Goal: Information Seeking & Learning: Check status

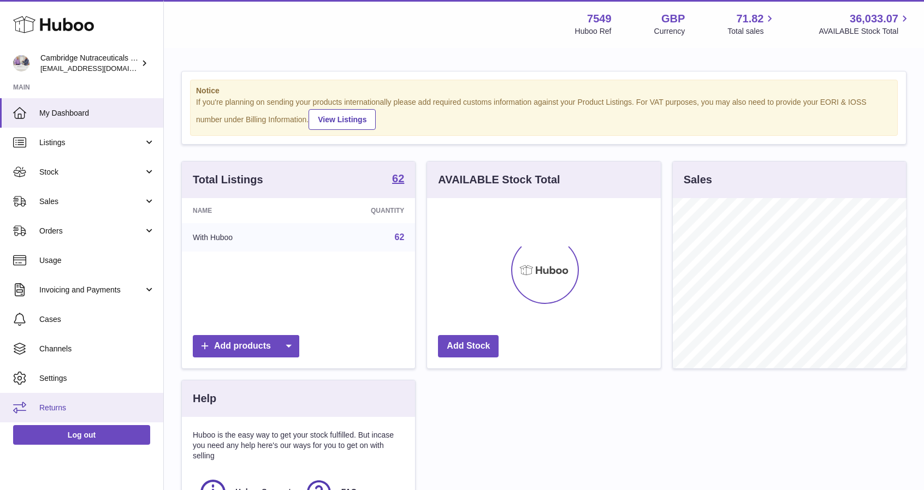
scroll to position [170, 234]
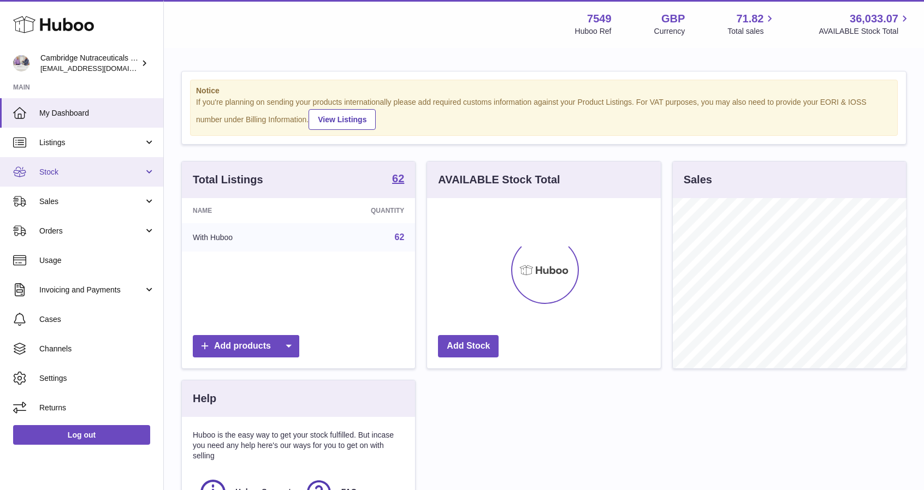
click at [61, 173] on span "Stock" at bounding box center [91, 172] width 104 height 10
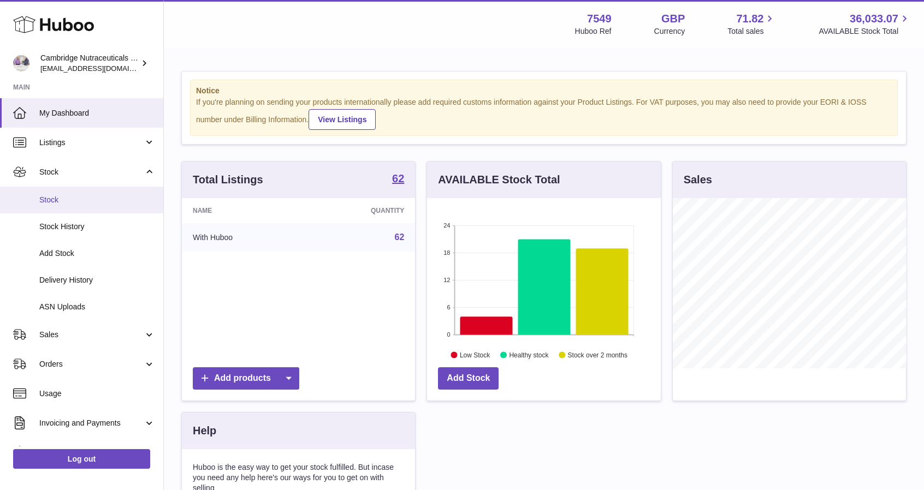
click at [63, 196] on span "Stock" at bounding box center [97, 200] width 116 height 10
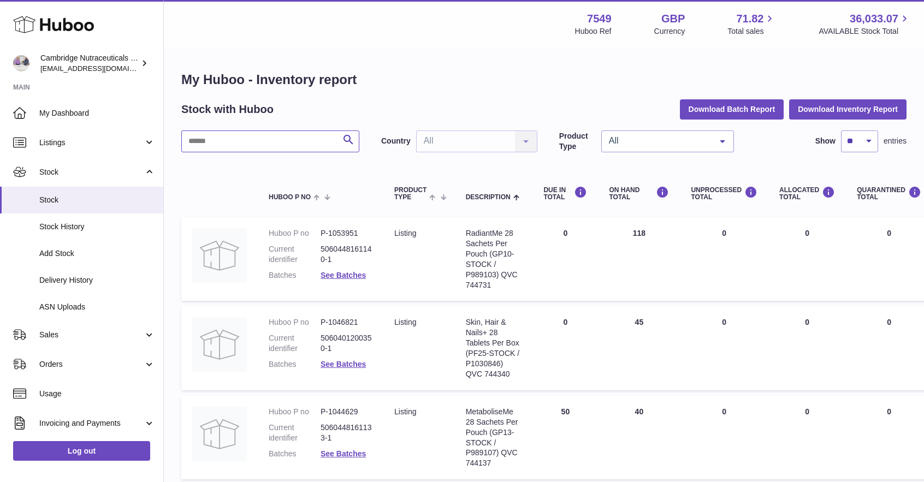
click at [236, 146] on input "text" at bounding box center [270, 142] width 178 height 22
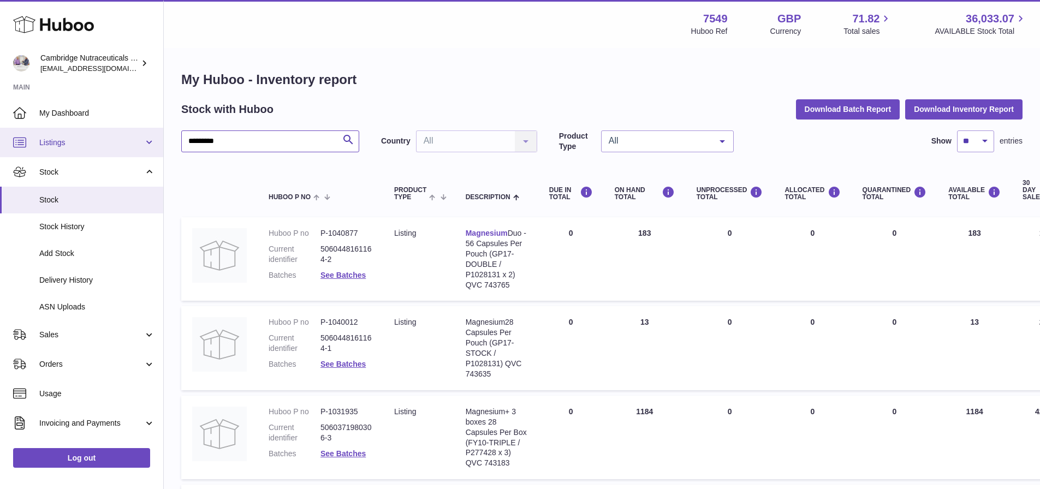
drag, startPoint x: 243, startPoint y: 143, endPoint x: 135, endPoint y: 145, distance: 108.2
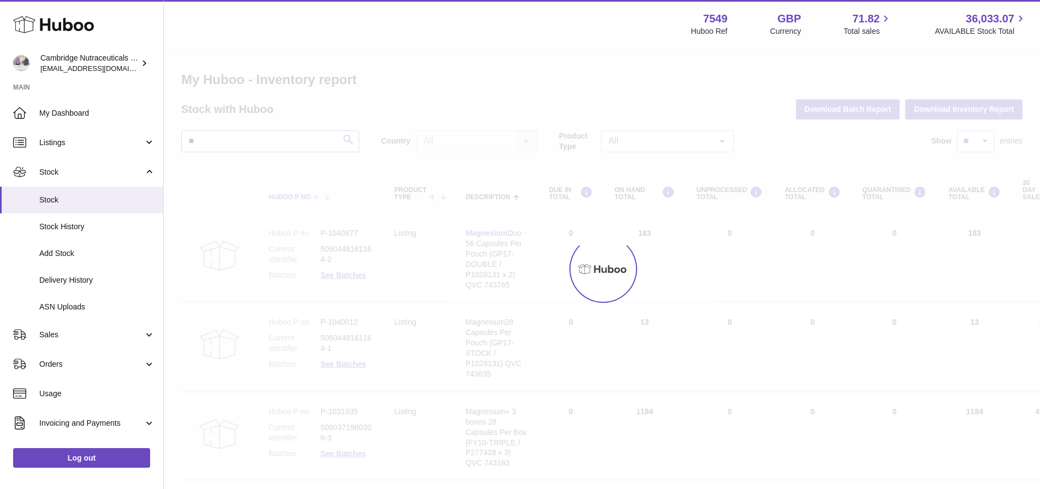
type input "*"
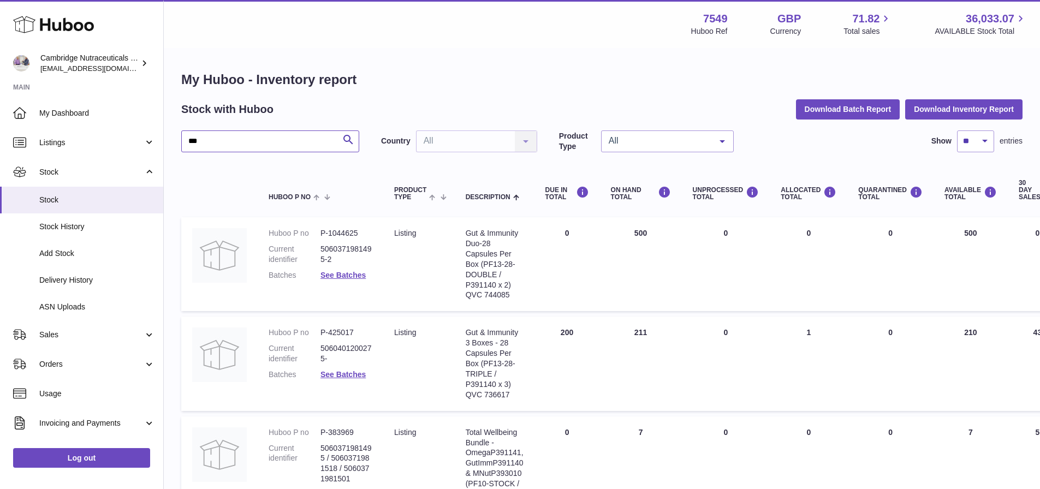
drag, startPoint x: 214, startPoint y: 143, endPoint x: 174, endPoint y: 137, distance: 40.8
click at [174, 137] on div "My Huboo - Inventory report Stock with Huboo Download Batch Report Download Inv…" at bounding box center [602, 298] width 877 height 499
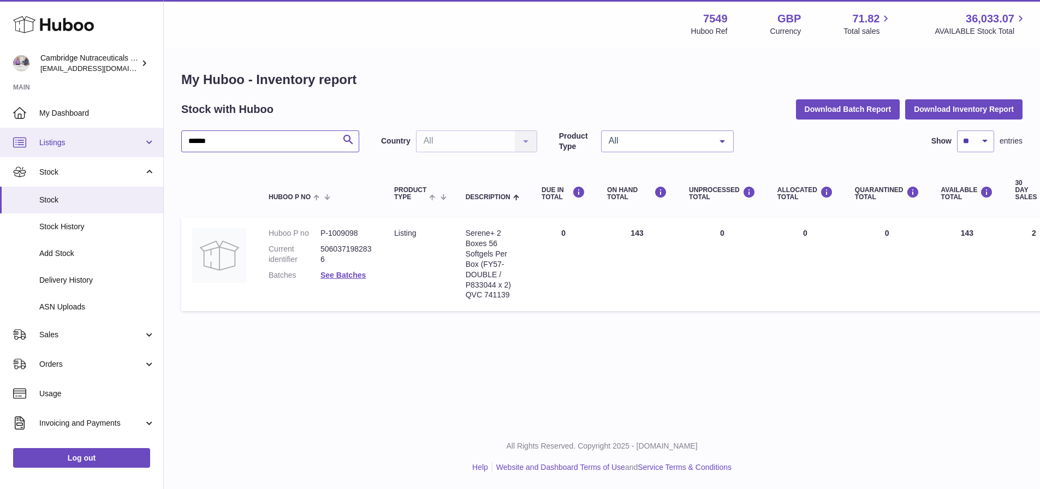
drag, startPoint x: 258, startPoint y: 142, endPoint x: 10, endPoint y: 134, distance: 247.6
click at [10, 134] on div "Huboo Cambridge Nutraceuticals Ltd [EMAIL_ADDRESS][DOMAIN_NAME] Main My Dashboa…" at bounding box center [520, 244] width 1040 height 489
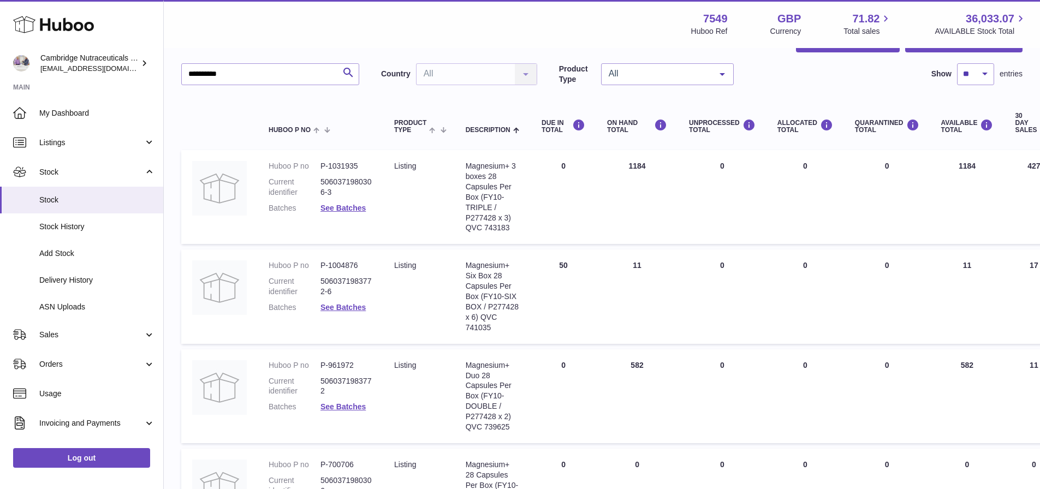
scroll to position [55, 0]
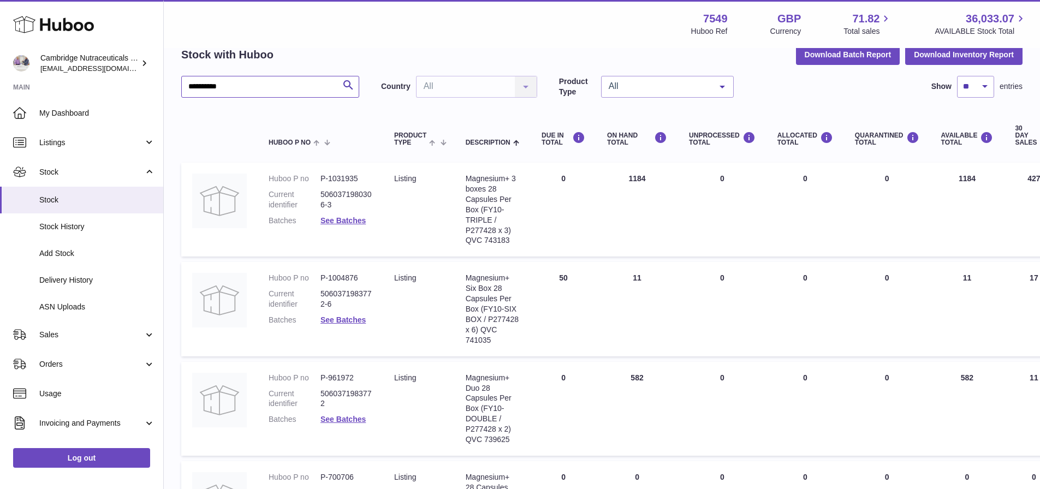
click at [289, 86] on input "**********" at bounding box center [270, 87] width 178 height 22
type input "*********"
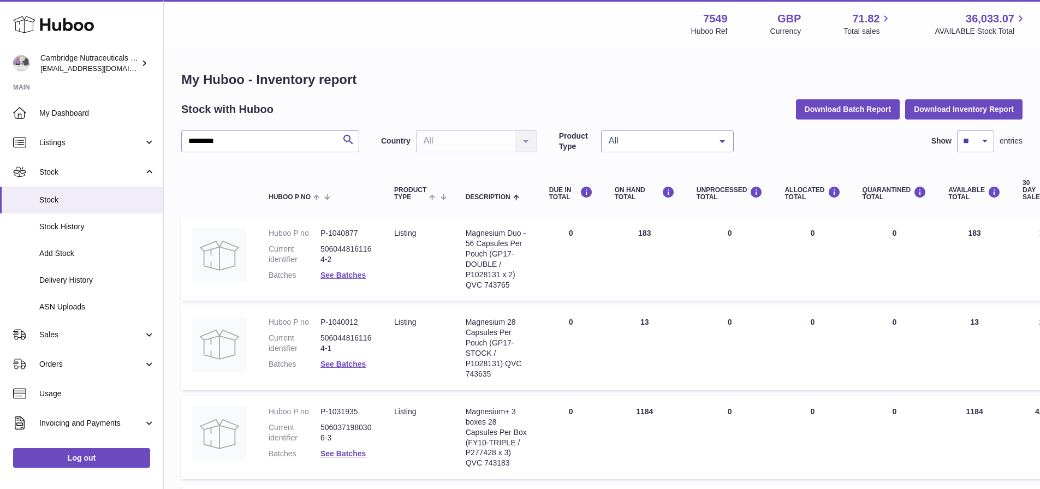
drag, startPoint x: 648, startPoint y: 236, endPoint x: 631, endPoint y: 238, distance: 17.5
click at [631, 237] on td "ON HAND Total 183" at bounding box center [645, 259] width 82 height 84
copy td "183"
